Goal: Information Seeking & Learning: Find specific fact

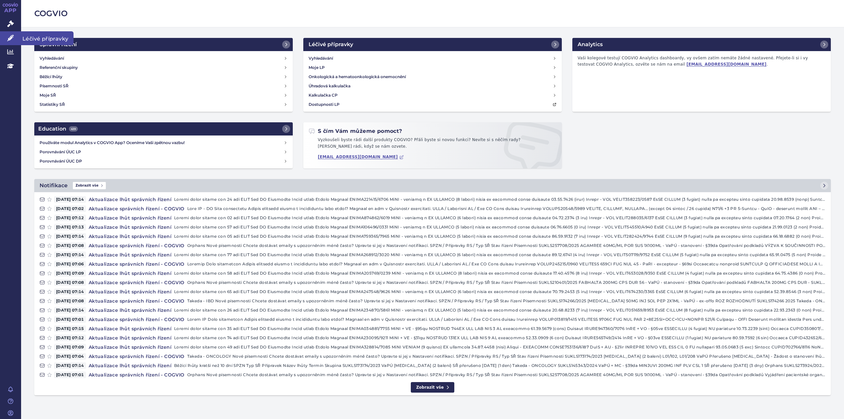
click at [11, 36] on icon at bounding box center [10, 38] width 7 height 7
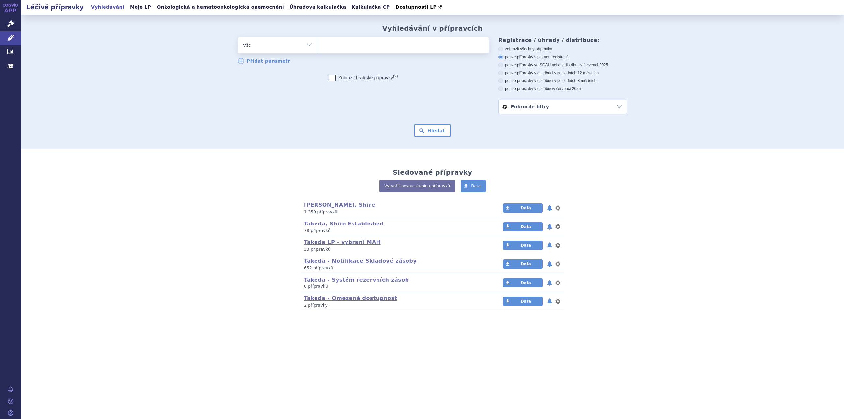
click at [335, 47] on ul at bounding box center [402, 44] width 171 height 14
click at [317, 47] on select at bounding box center [317, 45] width 0 height 16
type input "DR"
type input "DRU"
type input "DRUZA"
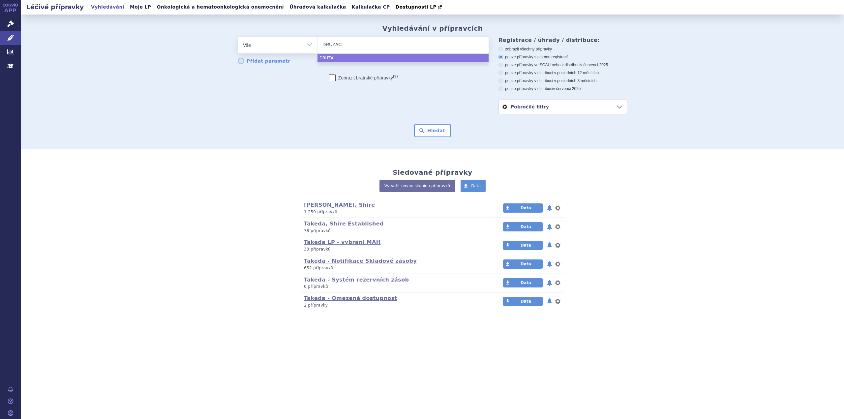
type input "DRUZACLA"
type input "DRUZACL"
type input "D"
type input "FR"
type input "FRZ"
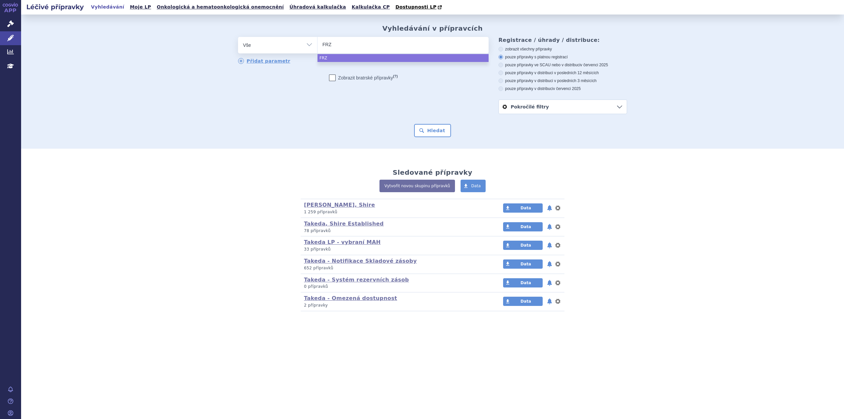
type input "FRZU"
type input "FRZUZA"
type input "FRZUZACL"
type input "FRZUZACLA"
select select "FRZUZACLA"
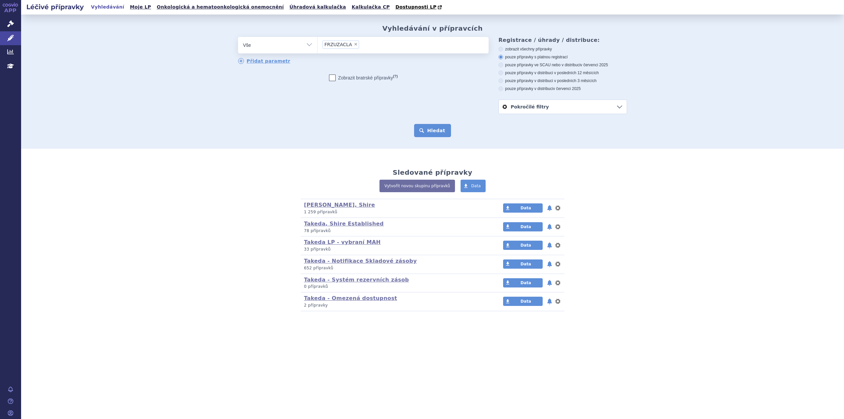
click at [442, 132] on button "Hledat" at bounding box center [432, 130] width 37 height 13
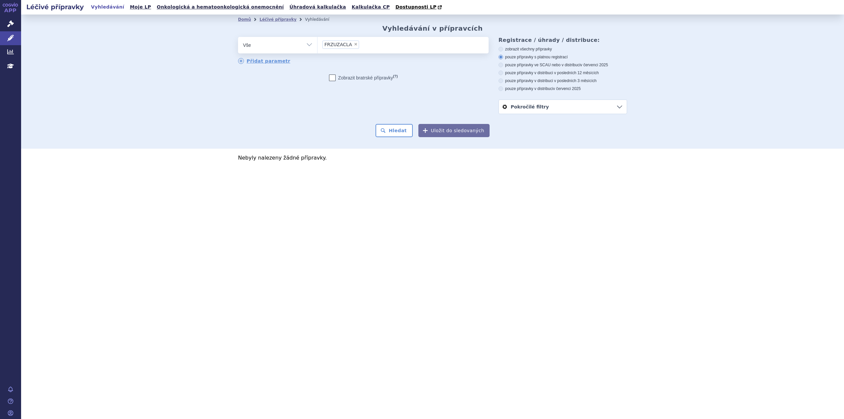
click at [332, 47] on span "FRZUZACLA" at bounding box center [338, 44] width 28 height 5
click at [317, 47] on select "FRZUZACLA" at bounding box center [317, 45] width 0 height 16
click at [332, 44] on span "FRZUZACLA" at bounding box center [338, 44] width 28 height 5
click at [317, 44] on select "FRZUZACLA" at bounding box center [317, 45] width 0 height 16
select select
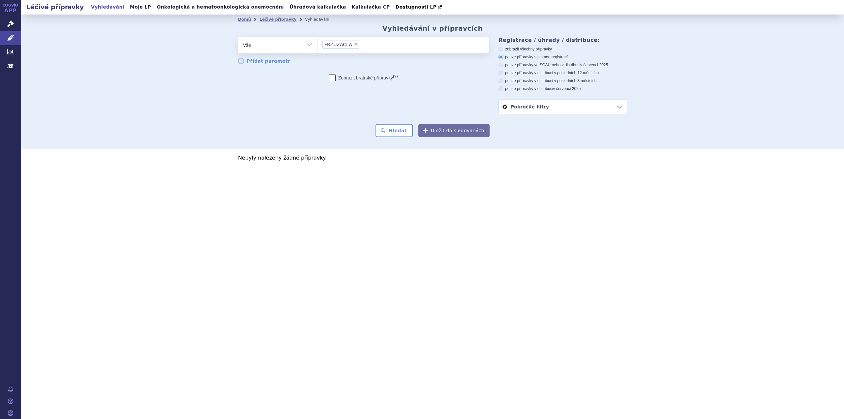
type input "FRZUZACLA"
type input "FRZUZA"
type input "FRZU"
type input "FRZ"
type input "FR"
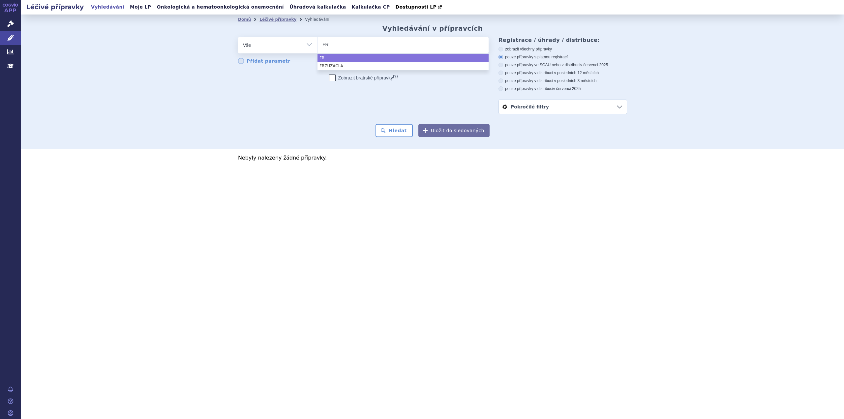
type input "FRU"
type input "FRUA"
type input "FRU"
type input "FRUZA"
type input "FRUZACL"
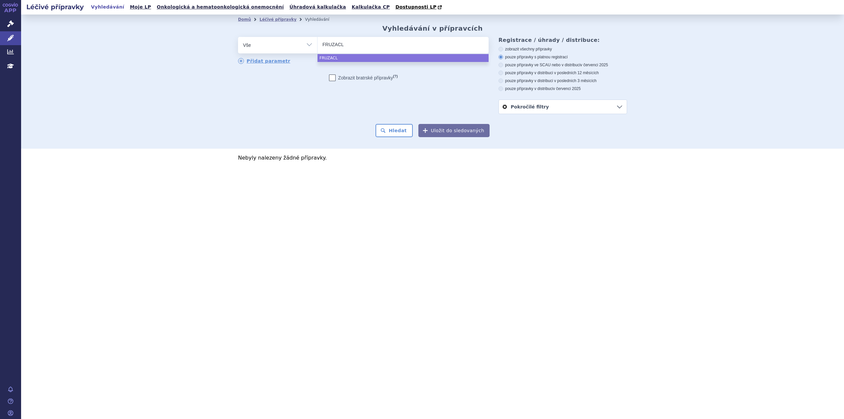
type input "FRUZACLA"
select select "FRUZACLA"
click at [393, 135] on button "Hledat" at bounding box center [393, 130] width 37 height 13
click at [350, 46] on span "×" at bounding box center [352, 44] width 4 height 4
click at [317, 46] on select "FRUZACLA" at bounding box center [317, 45] width 0 height 16
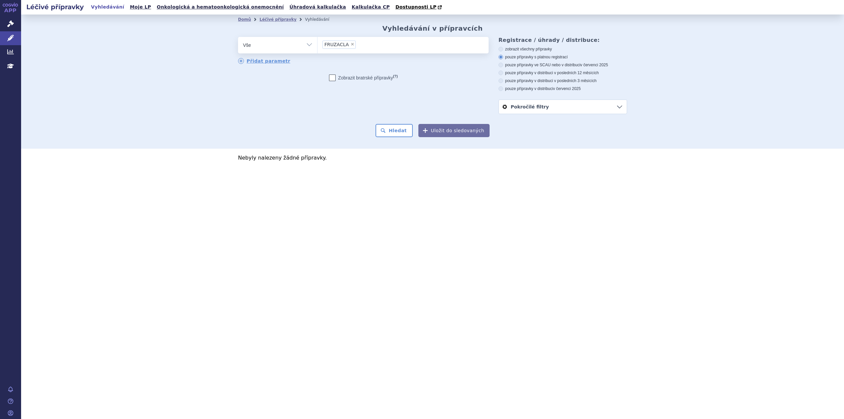
select select
click at [334, 51] on span at bounding box center [402, 45] width 171 height 16
click at [317, 51] on select "FRUZACLA" at bounding box center [317, 45] width 0 height 16
type input "FRU"
type input "FRUZA"
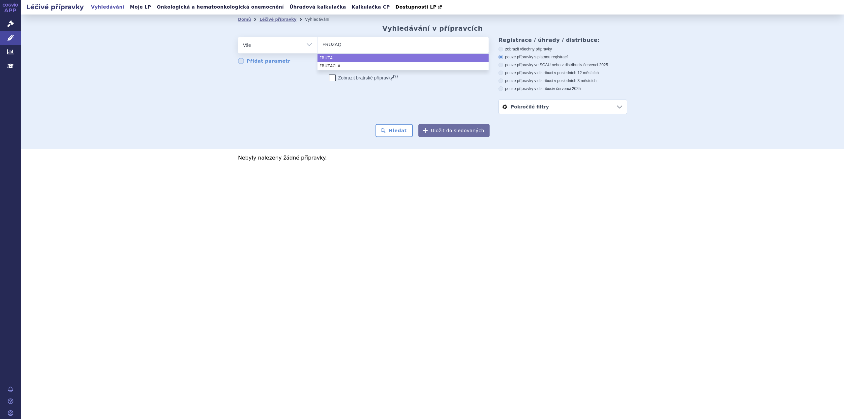
type input "FRUZAQL"
type input "FRUZAQLA"
select select "FRUZAQLA"
click at [398, 129] on button "Hledat" at bounding box center [393, 130] width 37 height 13
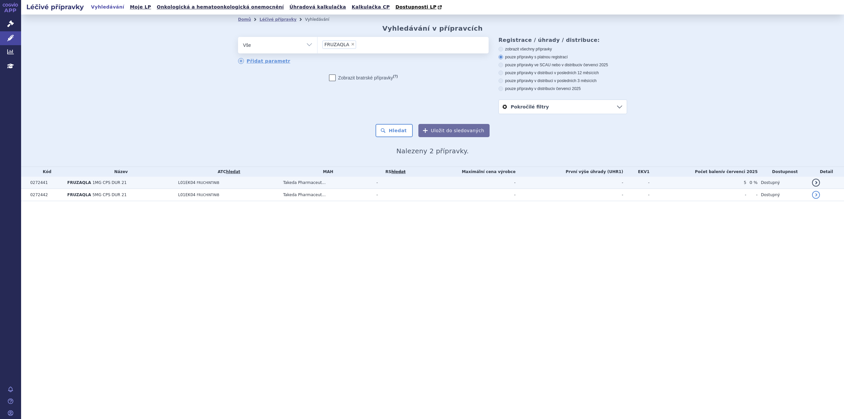
click at [150, 185] on td "FRUZAQLA 1MG CPS DUR 21" at bounding box center [119, 183] width 111 height 12
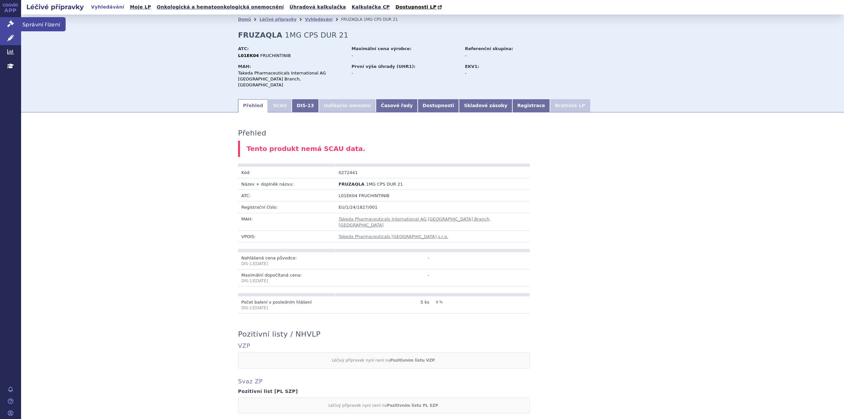
click at [12, 23] on icon at bounding box center [10, 23] width 7 height 7
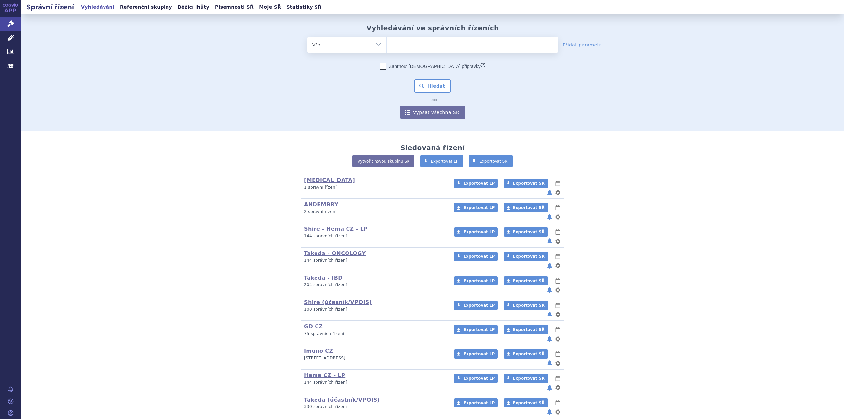
click at [404, 45] on ul at bounding box center [472, 44] width 171 height 14
click at [387, 45] on select at bounding box center [386, 44] width 0 height 16
type input "FR"
type input "FRUZ"
type input "FRUZA"
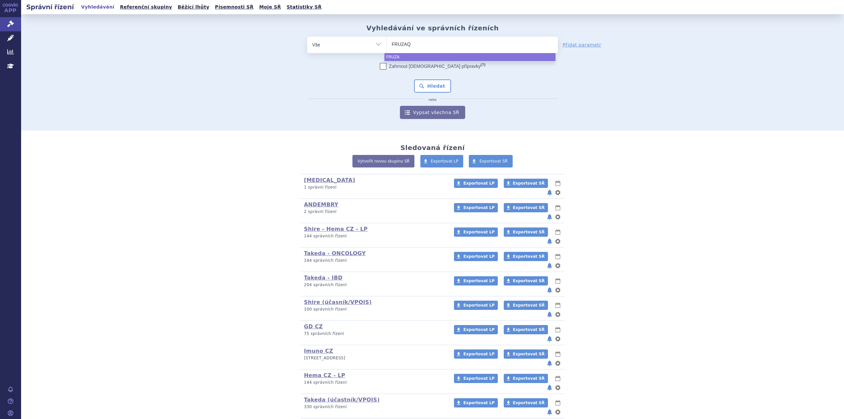
type input "FRUZAQL"
type input "FRUZAQLA"
select select "FRUZAQLA"
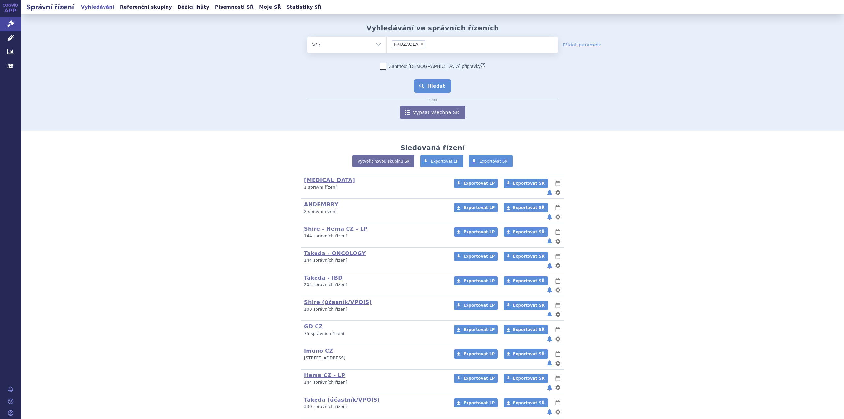
click at [435, 82] on button "Hledat" at bounding box center [432, 85] width 37 height 13
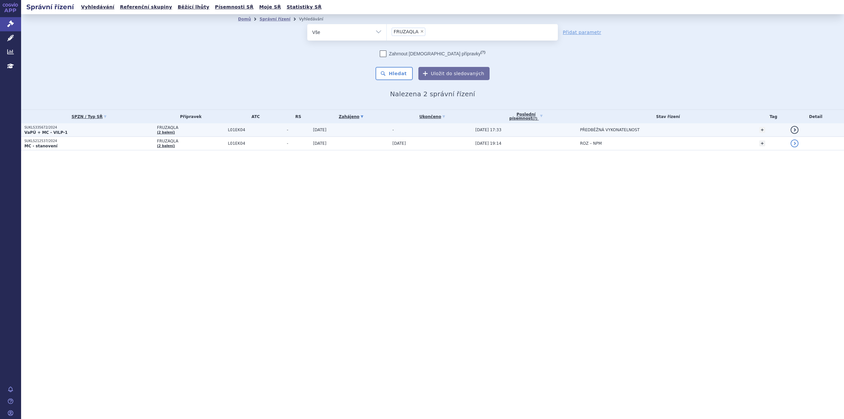
click at [77, 130] on p "VaPÚ + MC - VILP-1" at bounding box center [88, 132] width 129 height 5
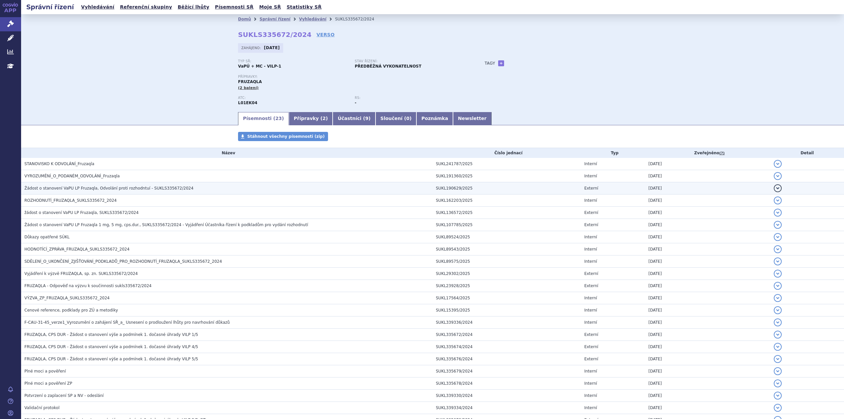
click at [94, 190] on span "Žádost o stanovení VaPU LP Fruzaqla, Odvolání proti rozhodntuí - SUKLS335672/20…" at bounding box center [108, 188] width 169 height 5
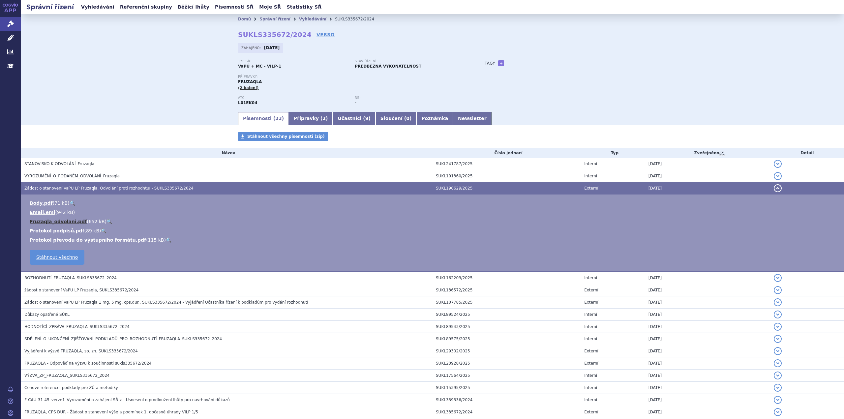
click at [51, 222] on link "Fruzaqla_odvolani.pdf" at bounding box center [58, 221] width 57 height 5
